Goal: Transaction & Acquisition: Subscribe to service/newsletter

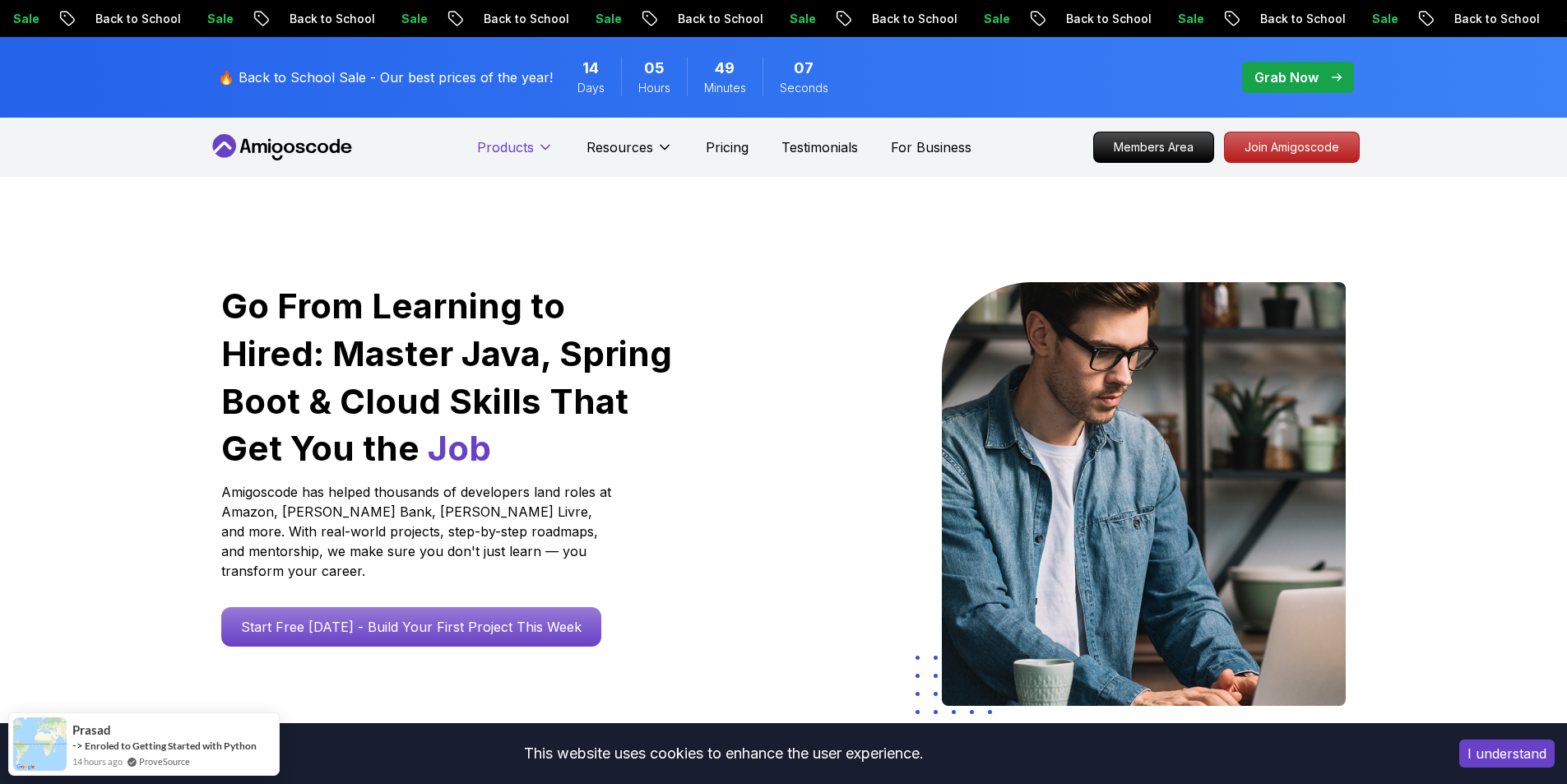
click at [520, 138] on p "Products" at bounding box center [505, 147] width 56 height 19
click at [515, 149] on p "Products" at bounding box center [505, 147] width 56 height 19
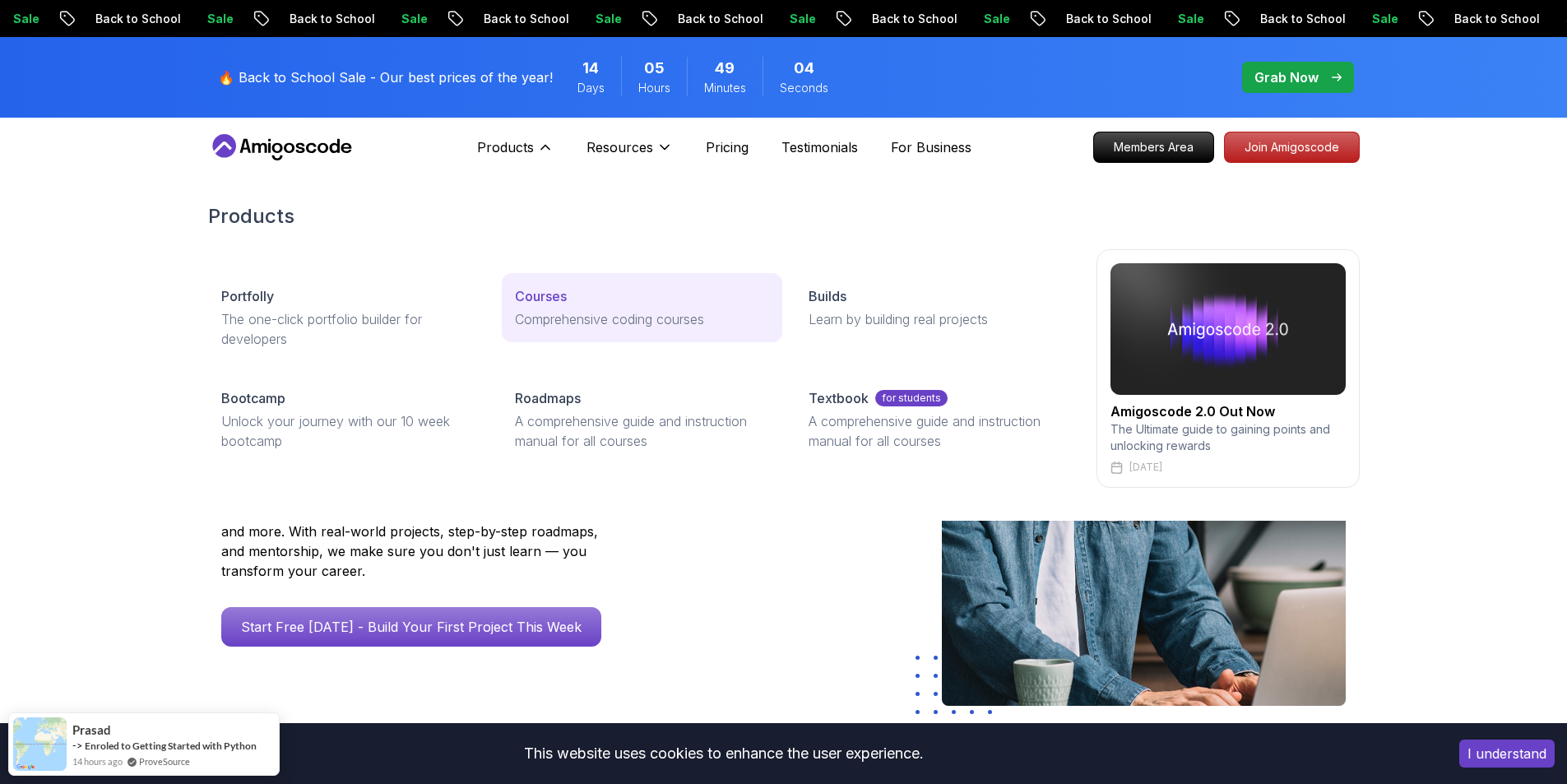
click at [531, 296] on p "Courses" at bounding box center [540, 296] width 51 height 19
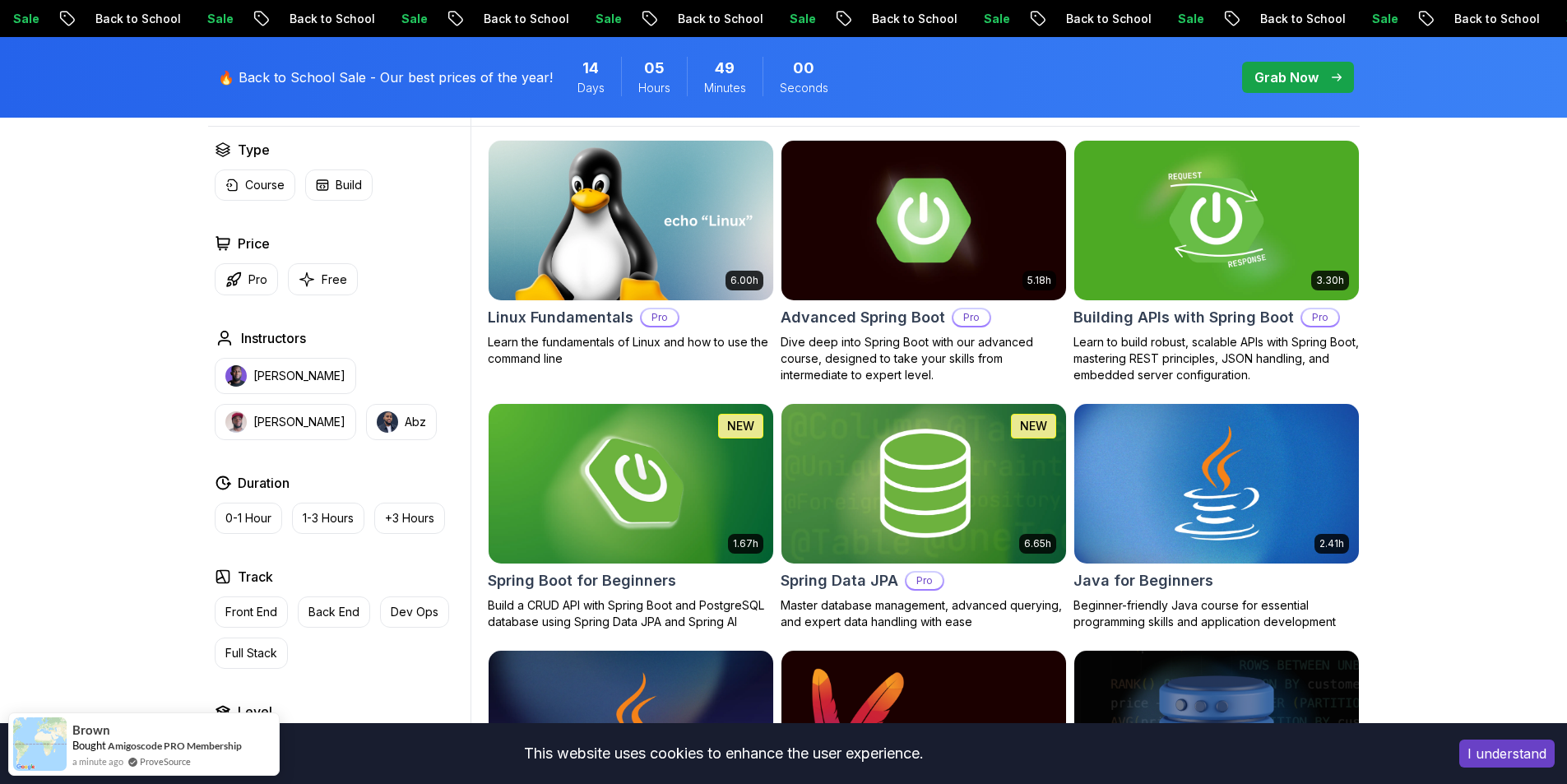
scroll to position [493, 0]
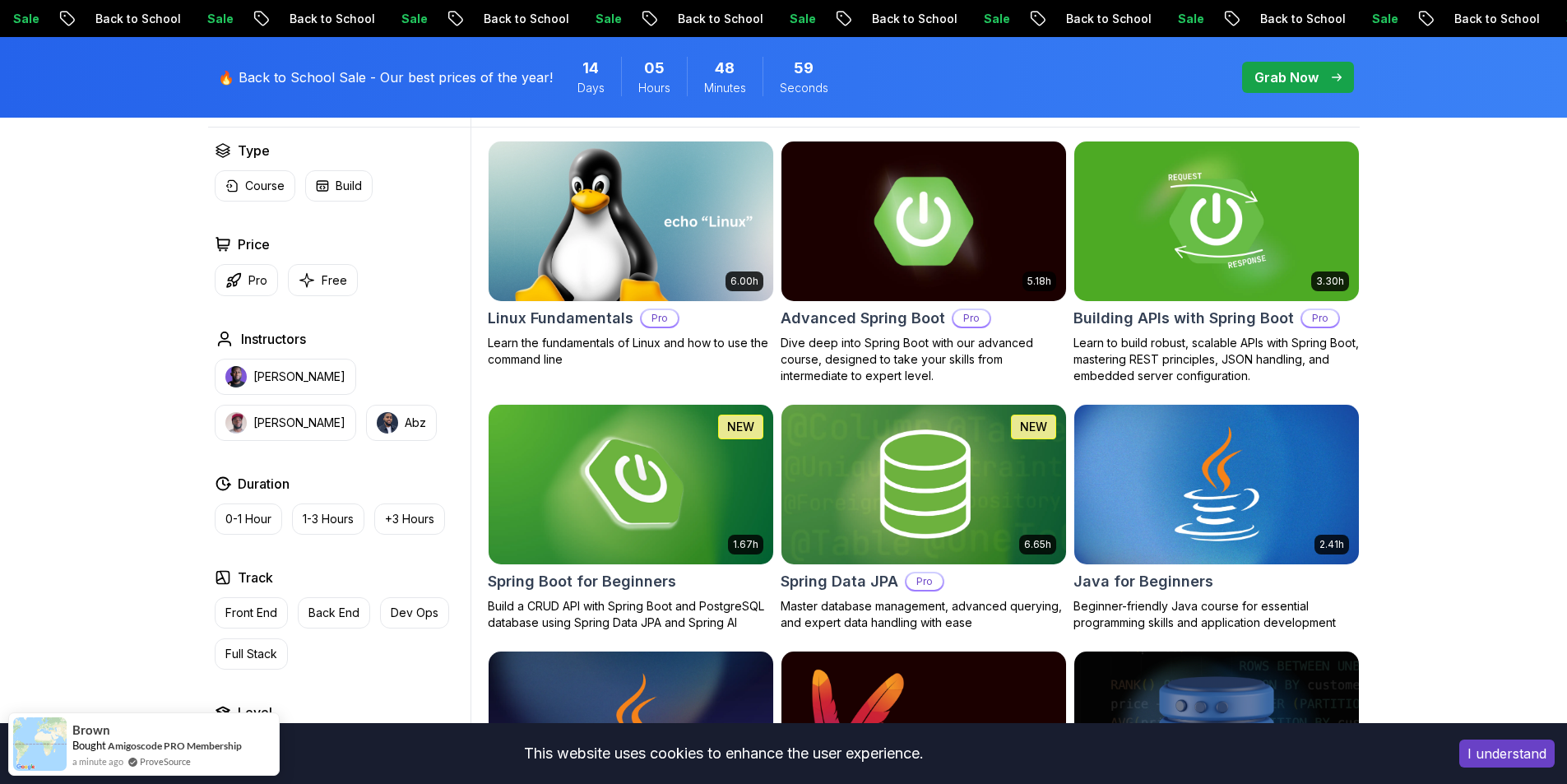
click at [898, 235] on img at bounding box center [923, 221] width 299 height 167
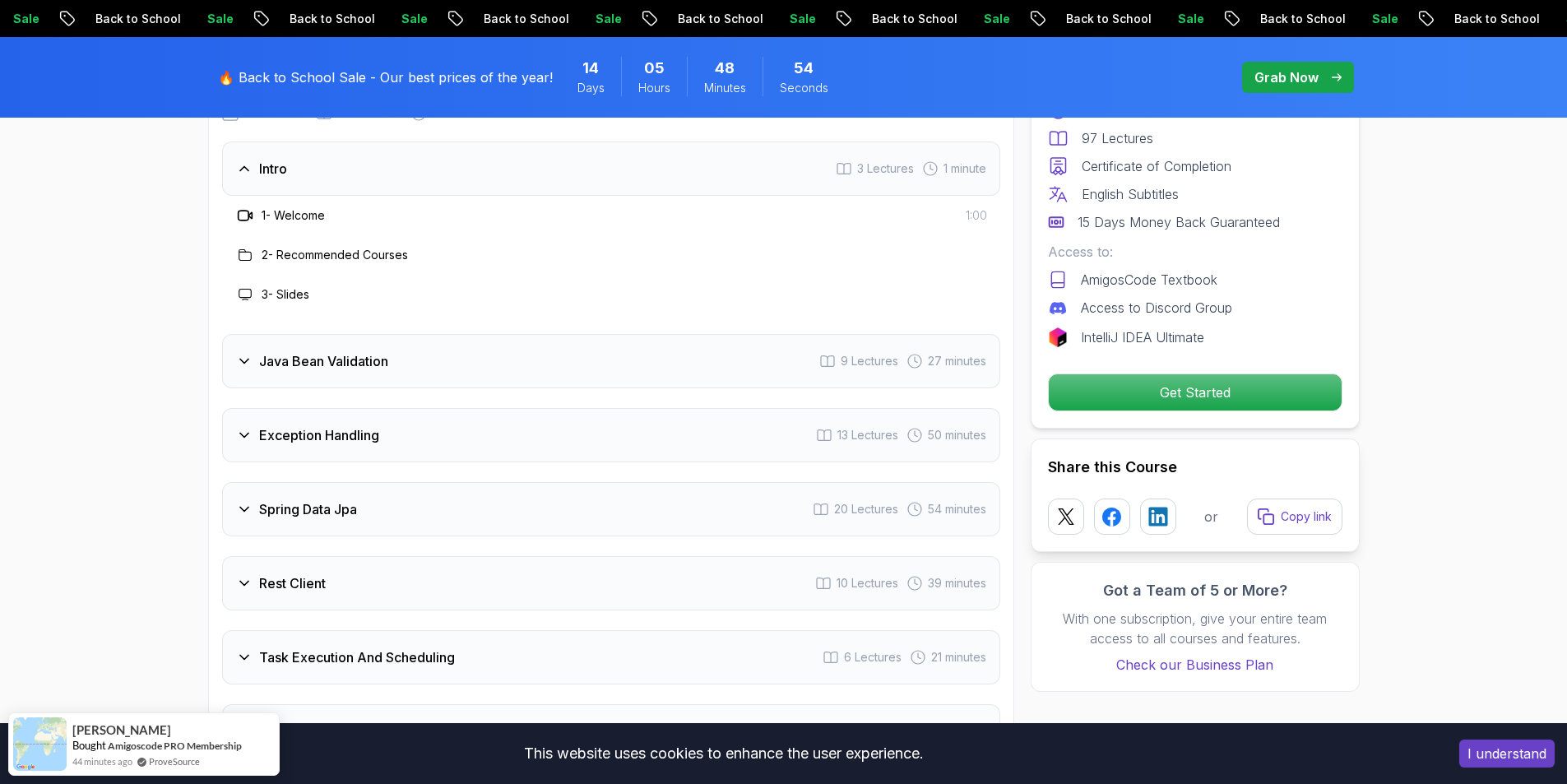
scroll to position [2303, 0]
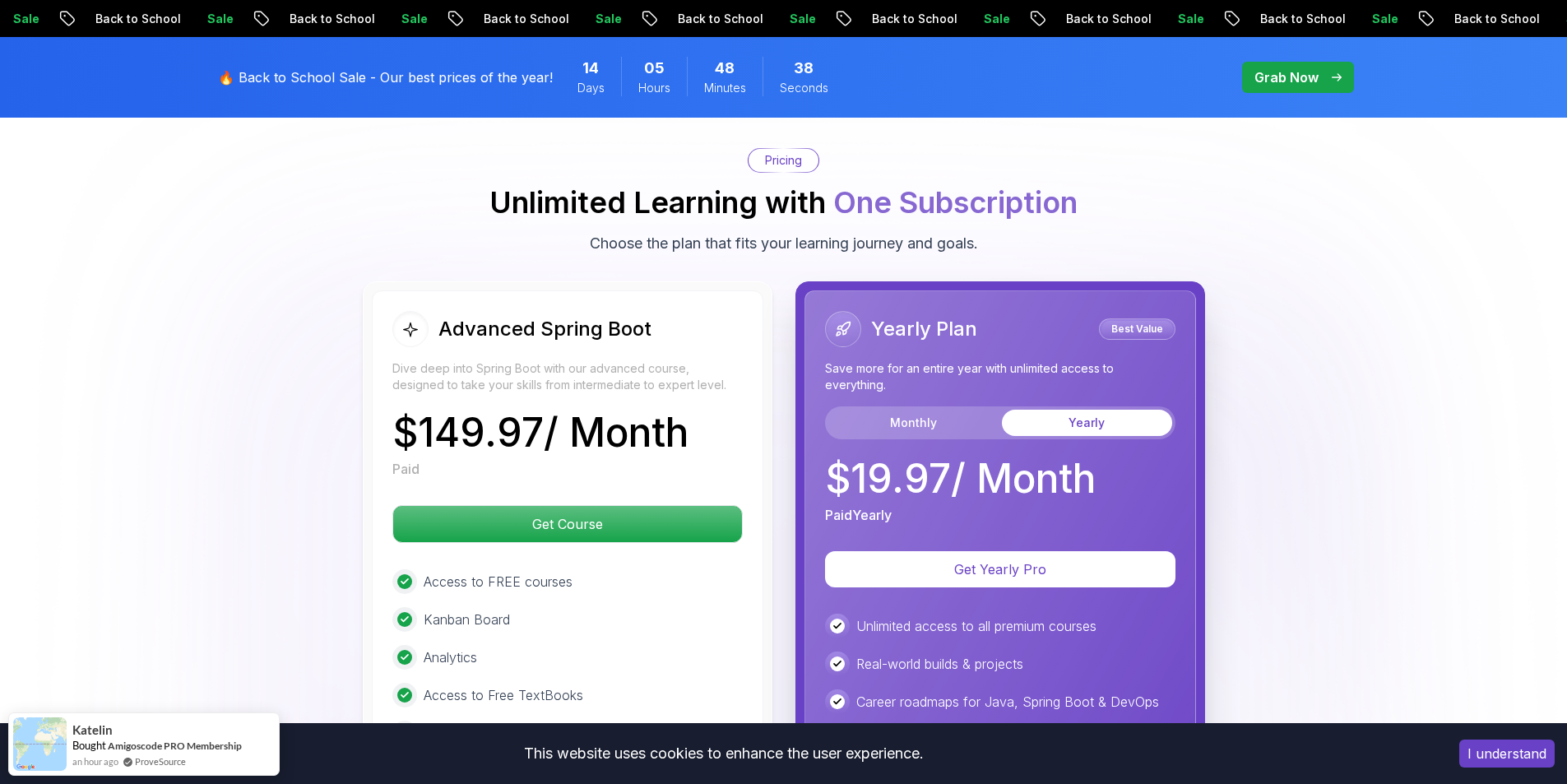
scroll to position [3617, 0]
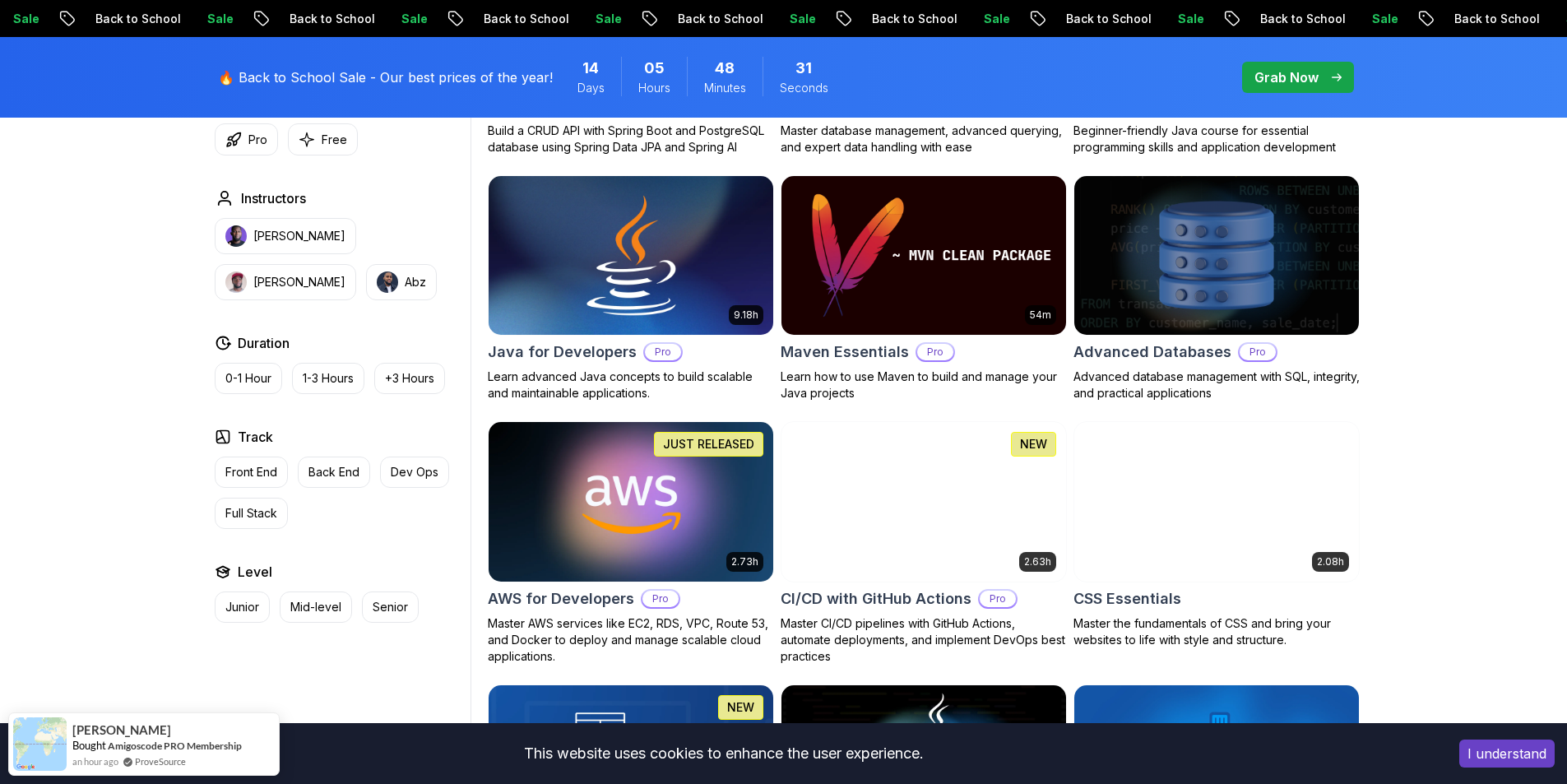
scroll to position [987, 0]
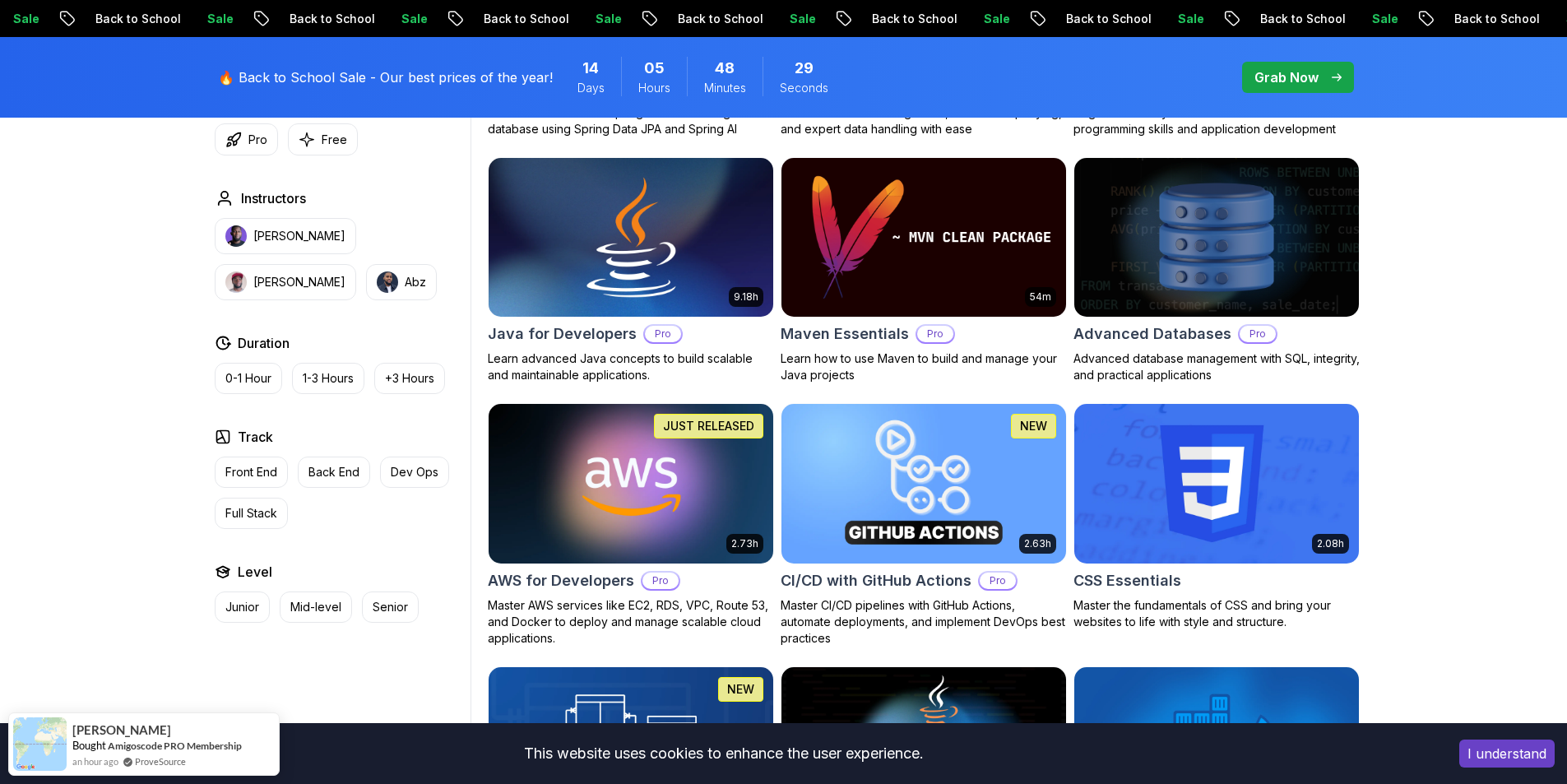
click at [582, 261] on img at bounding box center [631, 237] width 299 height 167
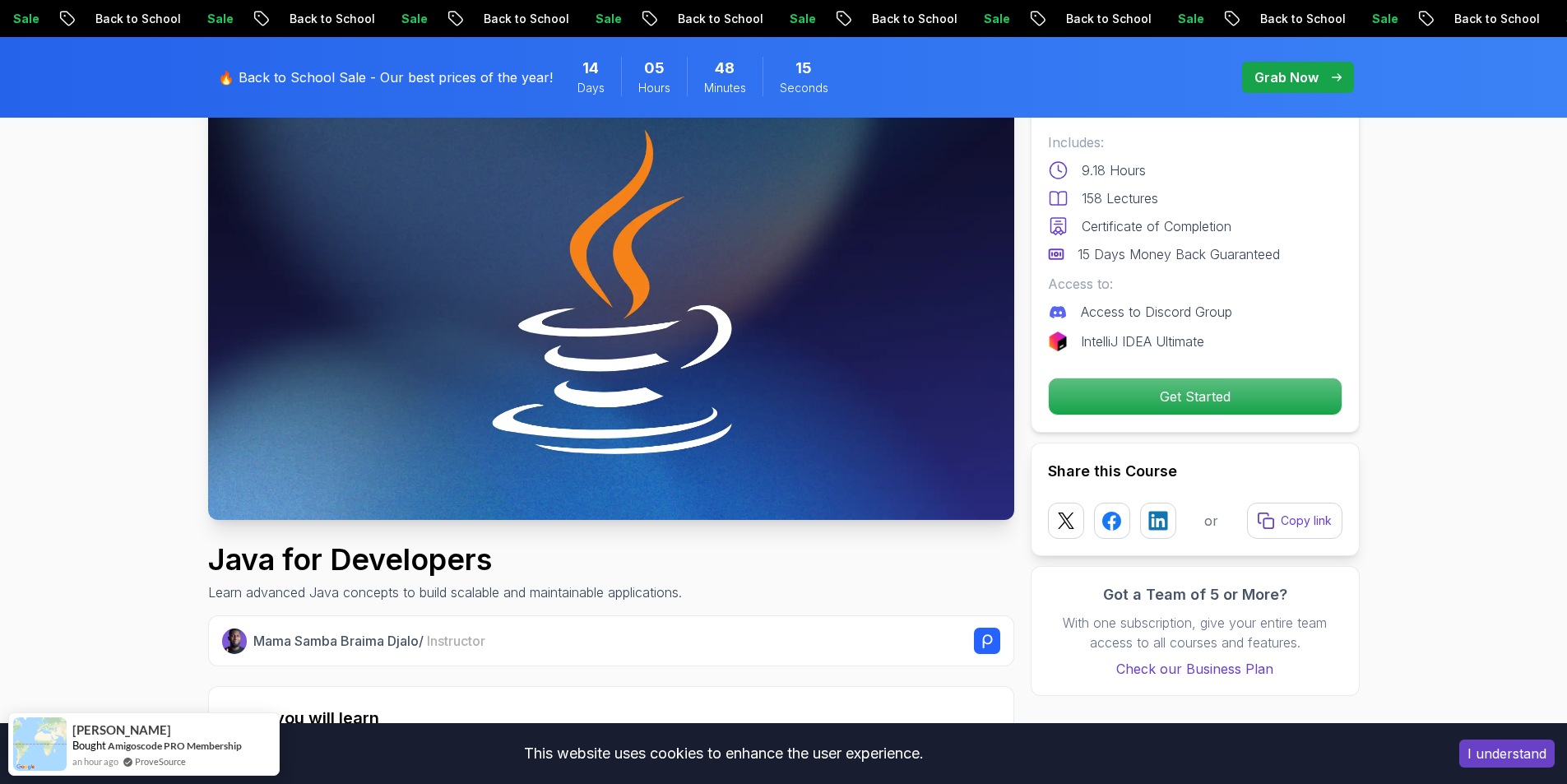
scroll to position [164, 0]
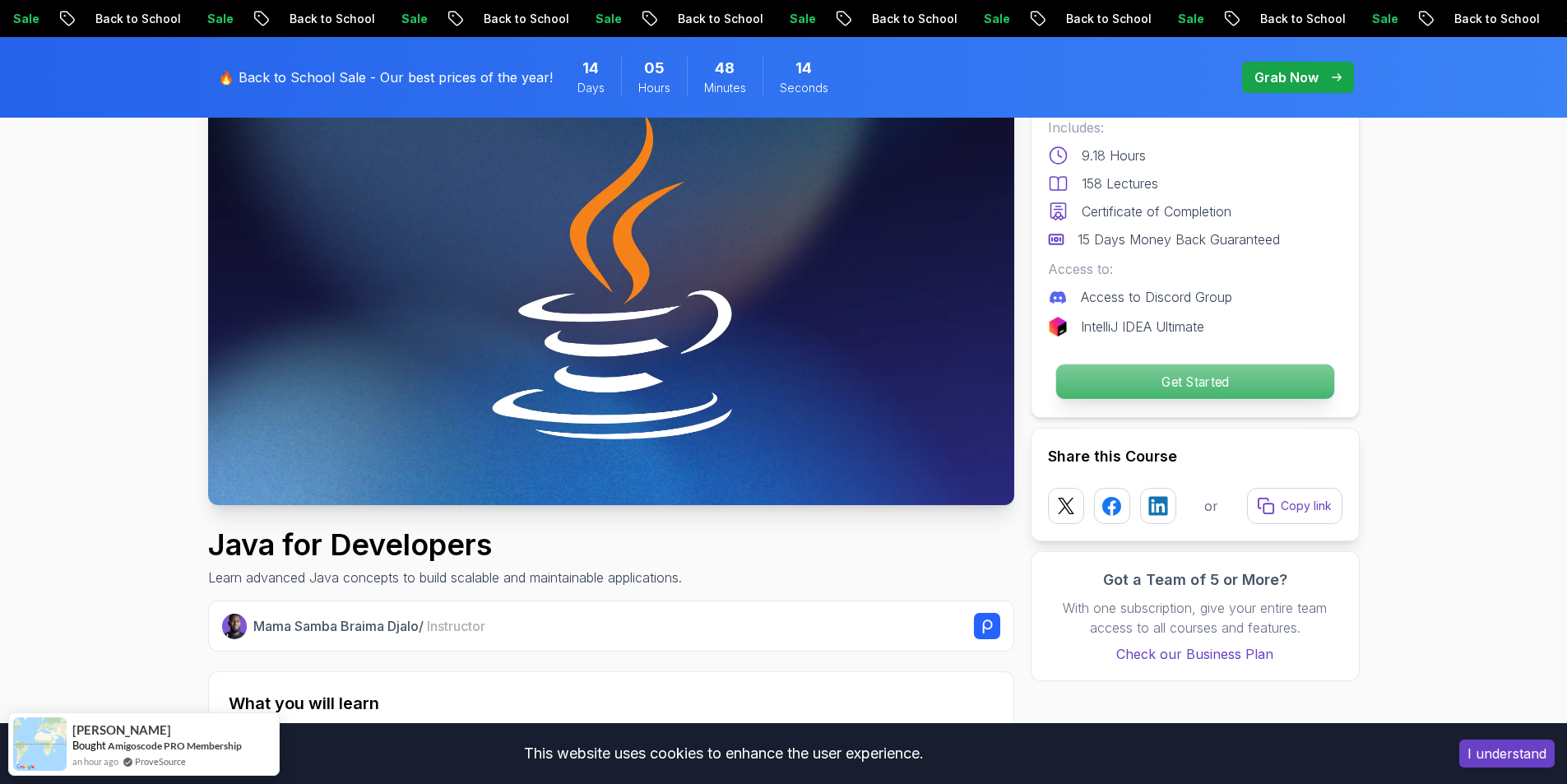
click at [1118, 386] on p "Get Started" at bounding box center [1194, 381] width 278 height 35
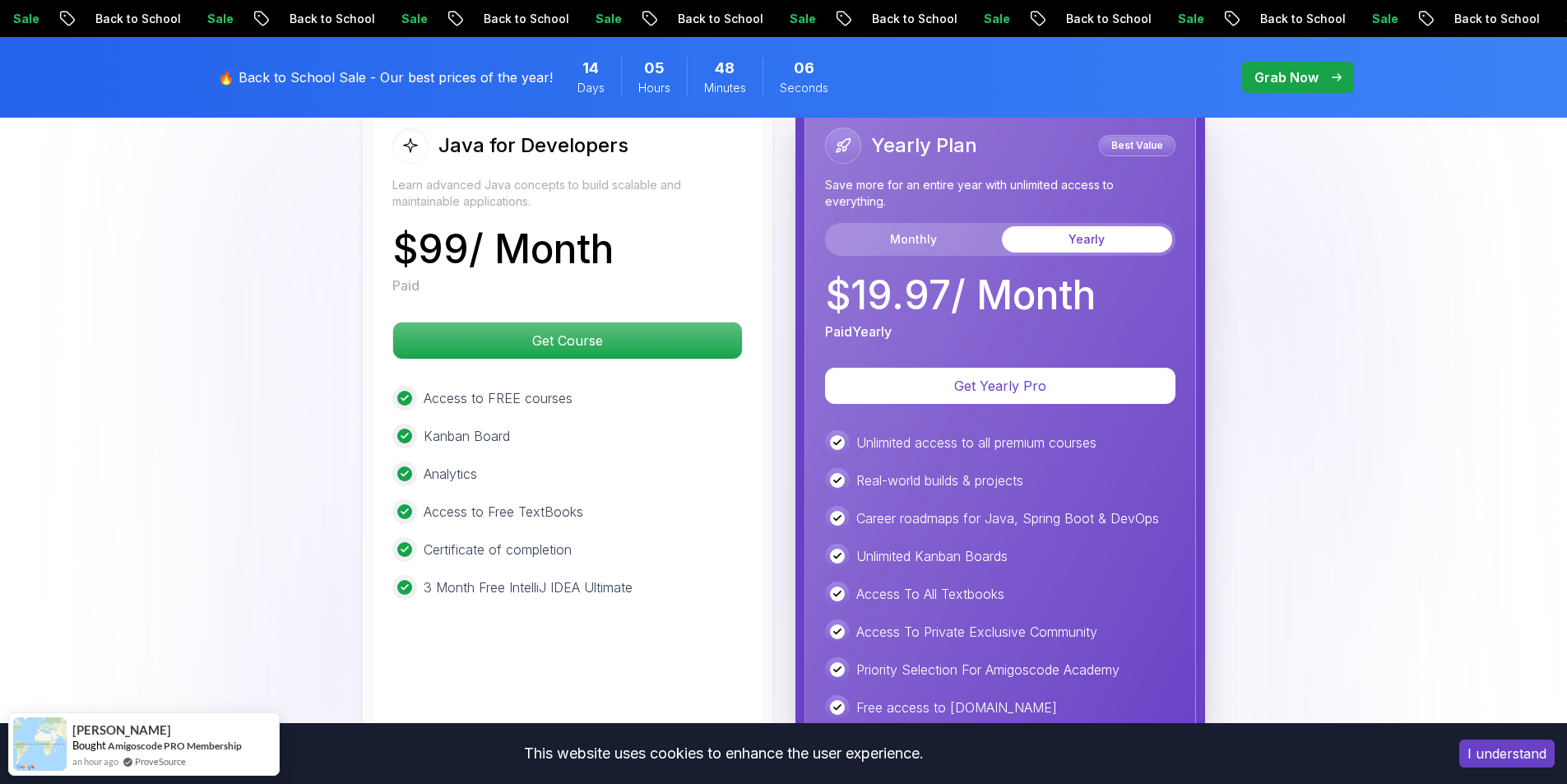
scroll to position [4108, 0]
click at [930, 225] on button "Monthly" at bounding box center [913, 238] width 170 height 26
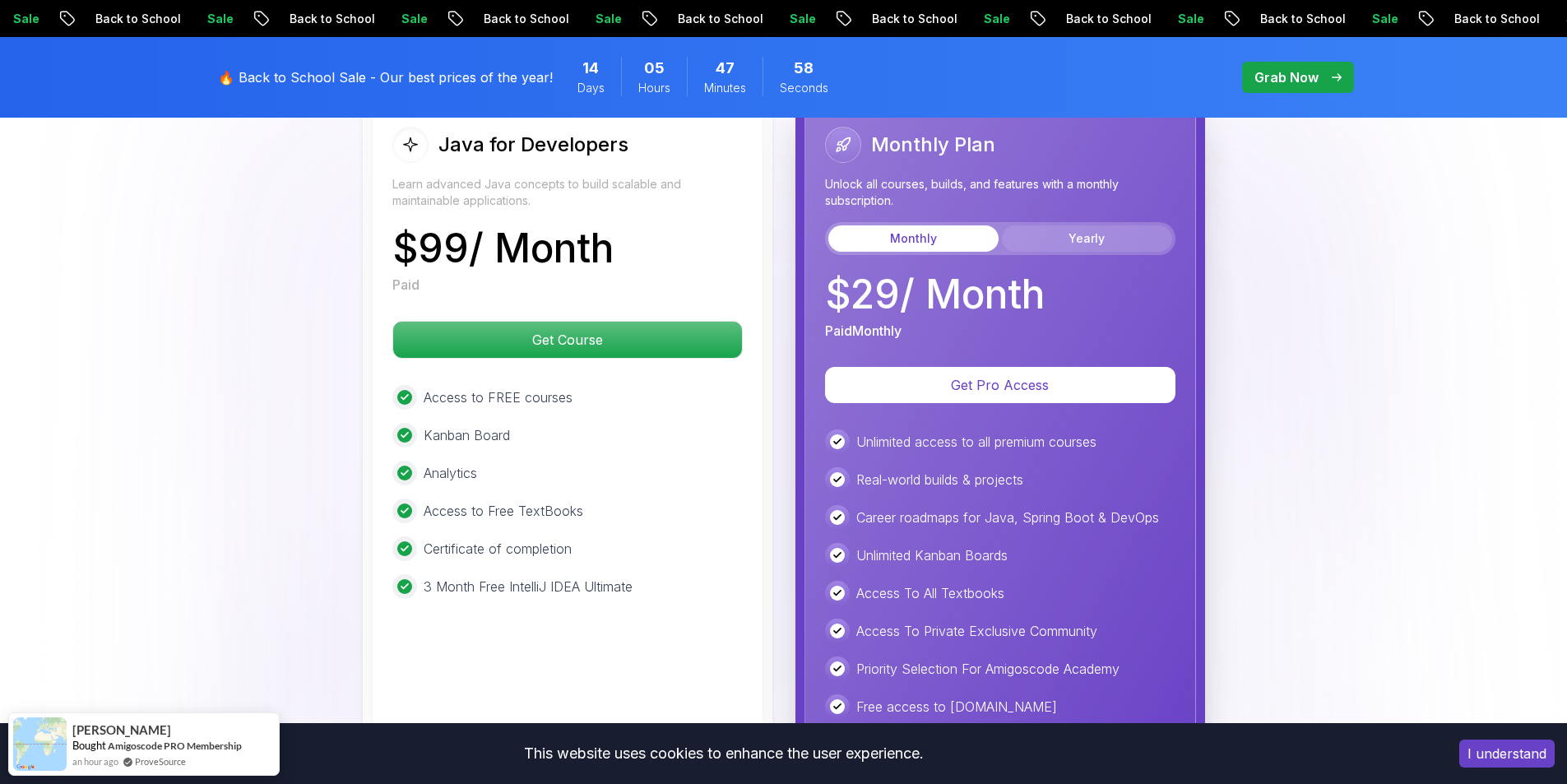
click at [1066, 225] on button "Yearly" at bounding box center [1086, 238] width 170 height 26
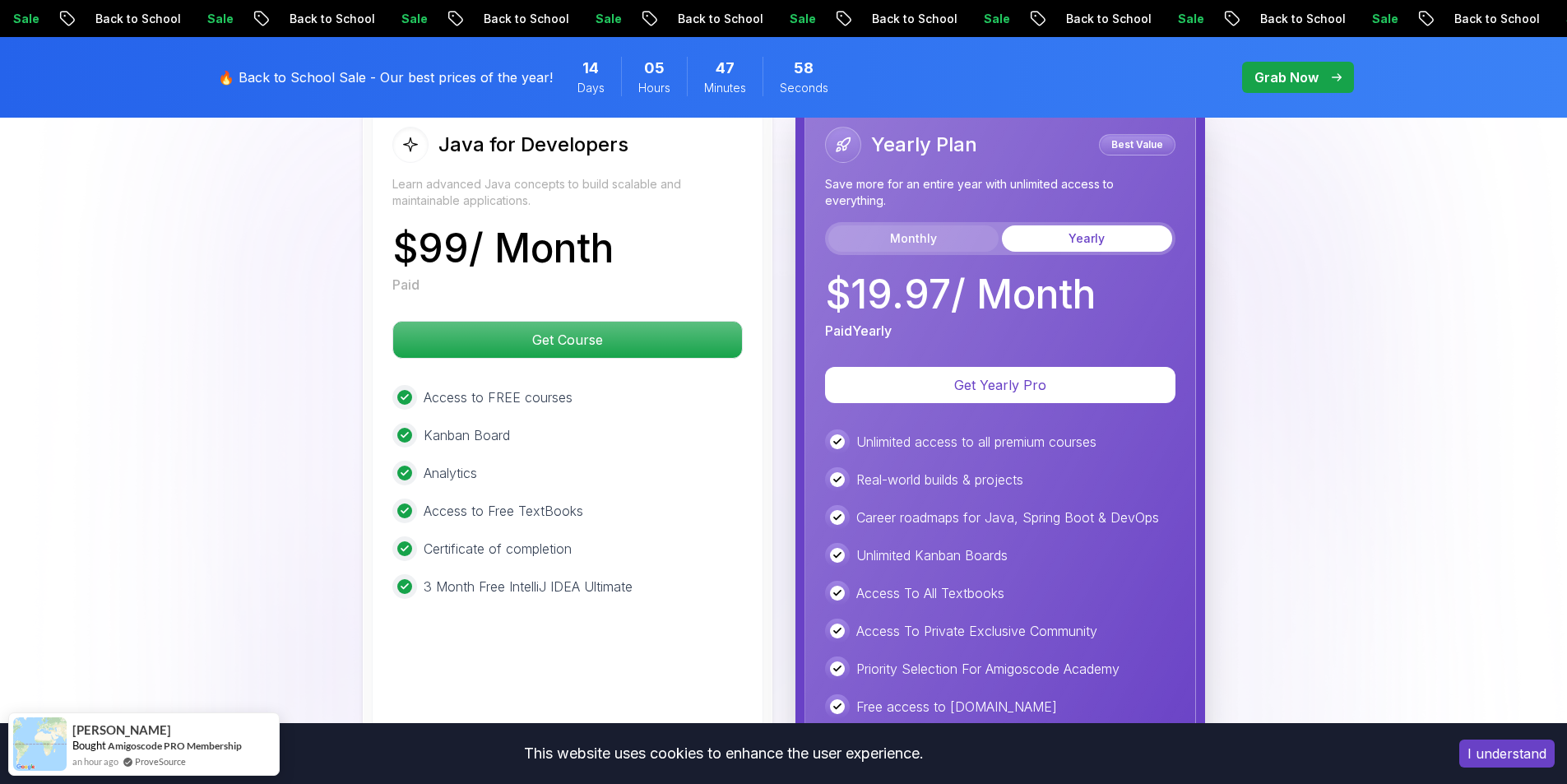
click at [935, 225] on button "Monthly" at bounding box center [913, 238] width 170 height 26
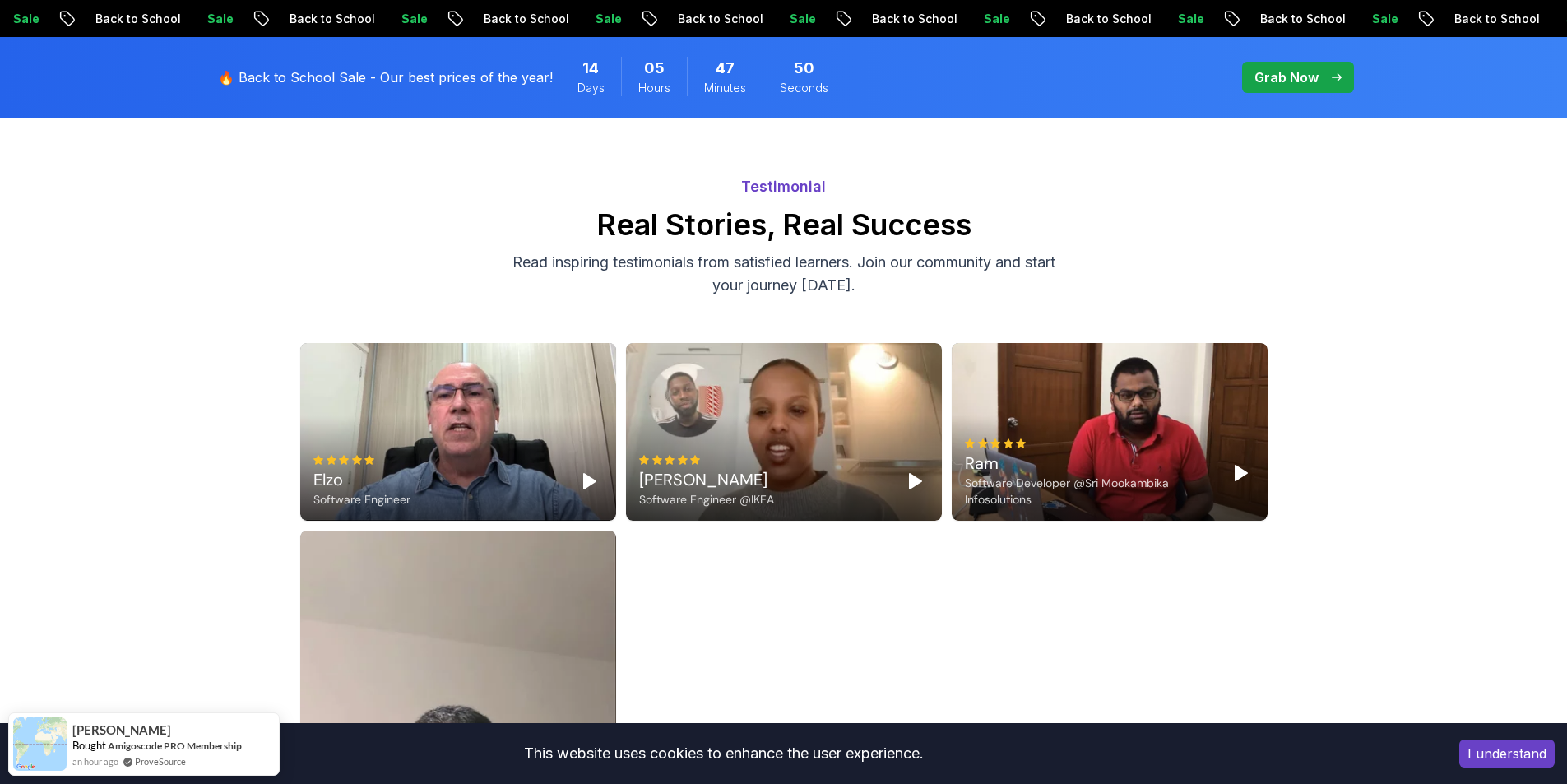
scroll to position [4931, 0]
